Goal: Navigation & Orientation: Understand site structure

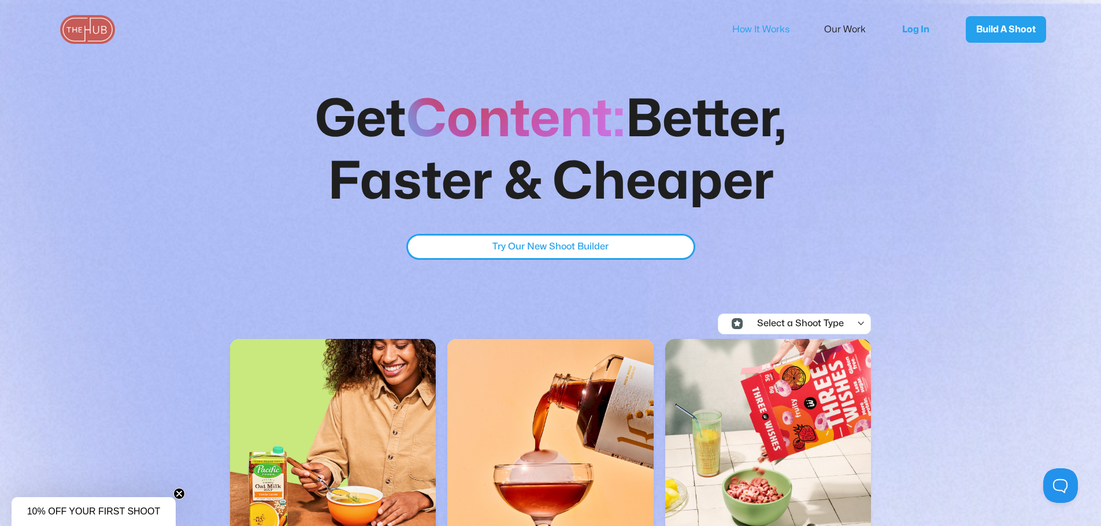
click at [786, 32] on link "How It Works" at bounding box center [768, 29] width 73 height 24
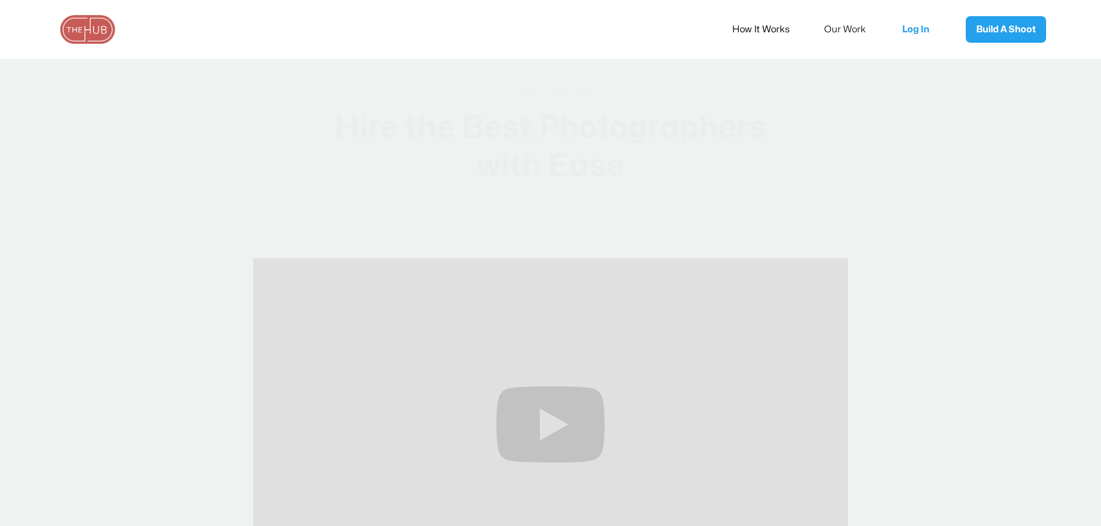
click at [842, 30] on link "Our Work" at bounding box center [852, 29] width 57 height 24
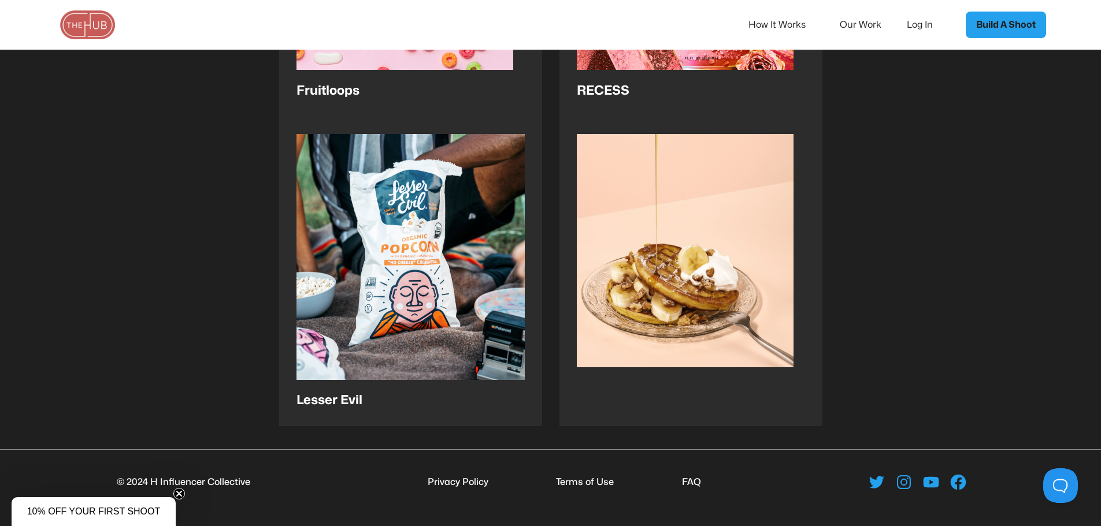
scroll to position [2437, 0]
drag, startPoint x: 1033, startPoint y: 279, endPoint x: 1005, endPoint y: 477, distance: 200.1
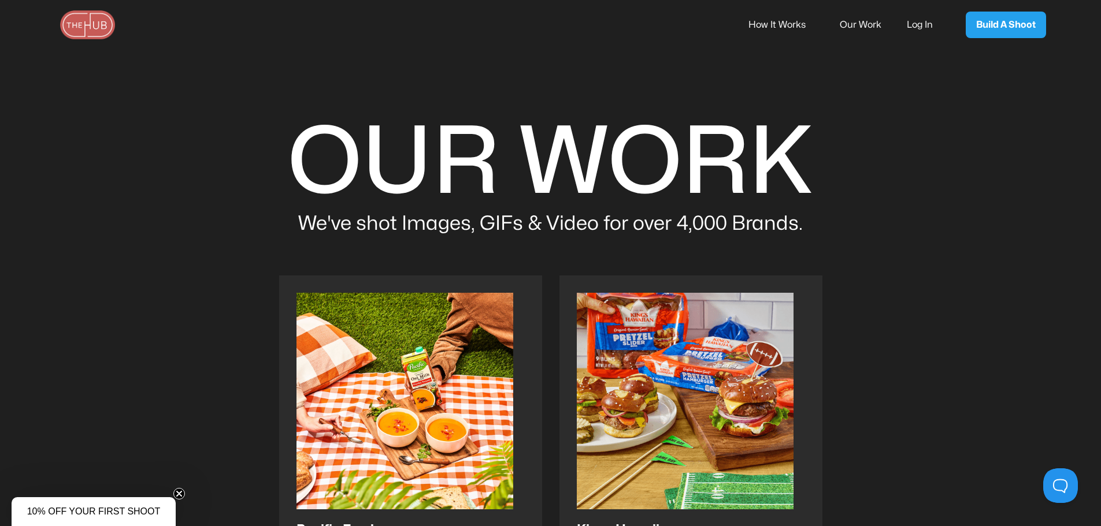
drag, startPoint x: 1013, startPoint y: 427, endPoint x: 976, endPoint y: -70, distance: 498.3
